Goal: Information Seeking & Learning: Learn about a topic

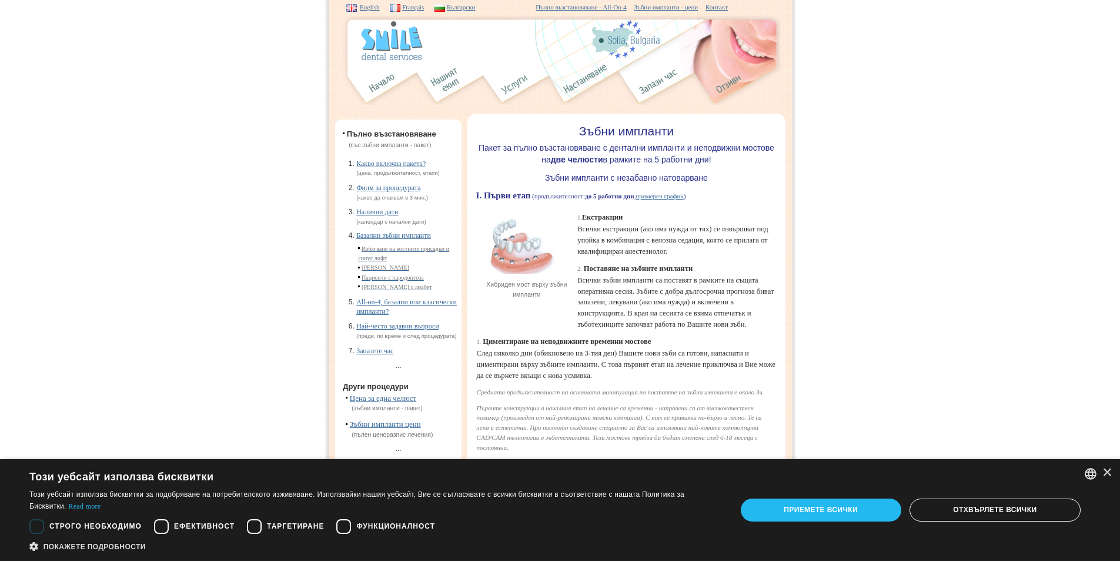
click at [371, 164] on link "Какво включва пакета?" at bounding box center [390, 163] width 69 height 8
